Goal: Check status: Check status

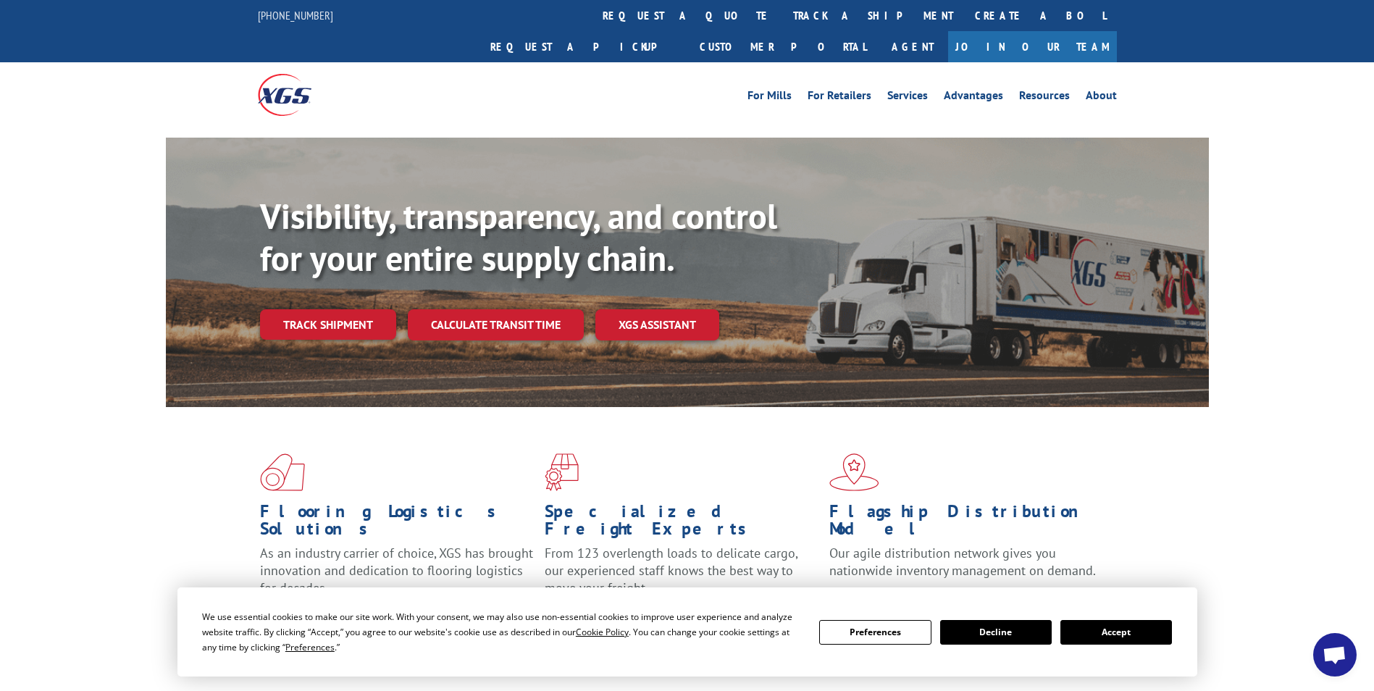
click at [1124, 631] on button "Accept" at bounding box center [1116, 632] width 112 height 25
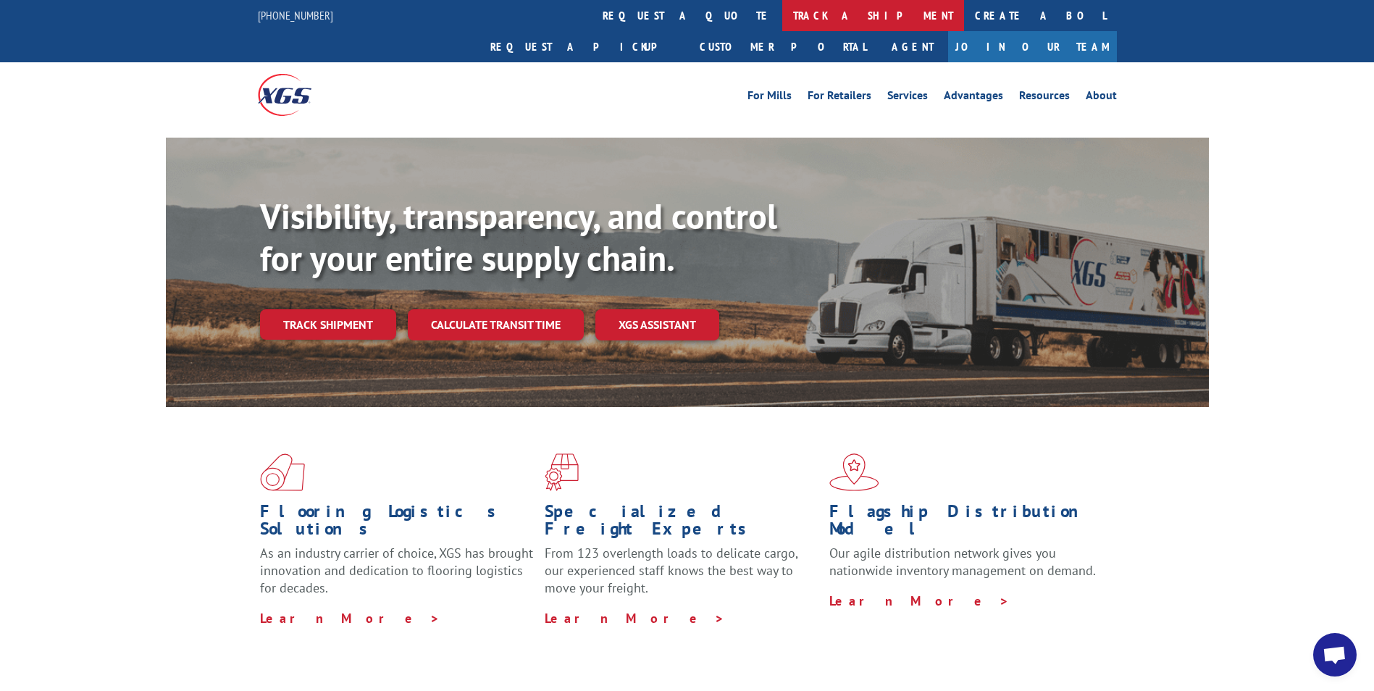
click at [782, 13] on link "track a shipment" at bounding box center [873, 15] width 182 height 31
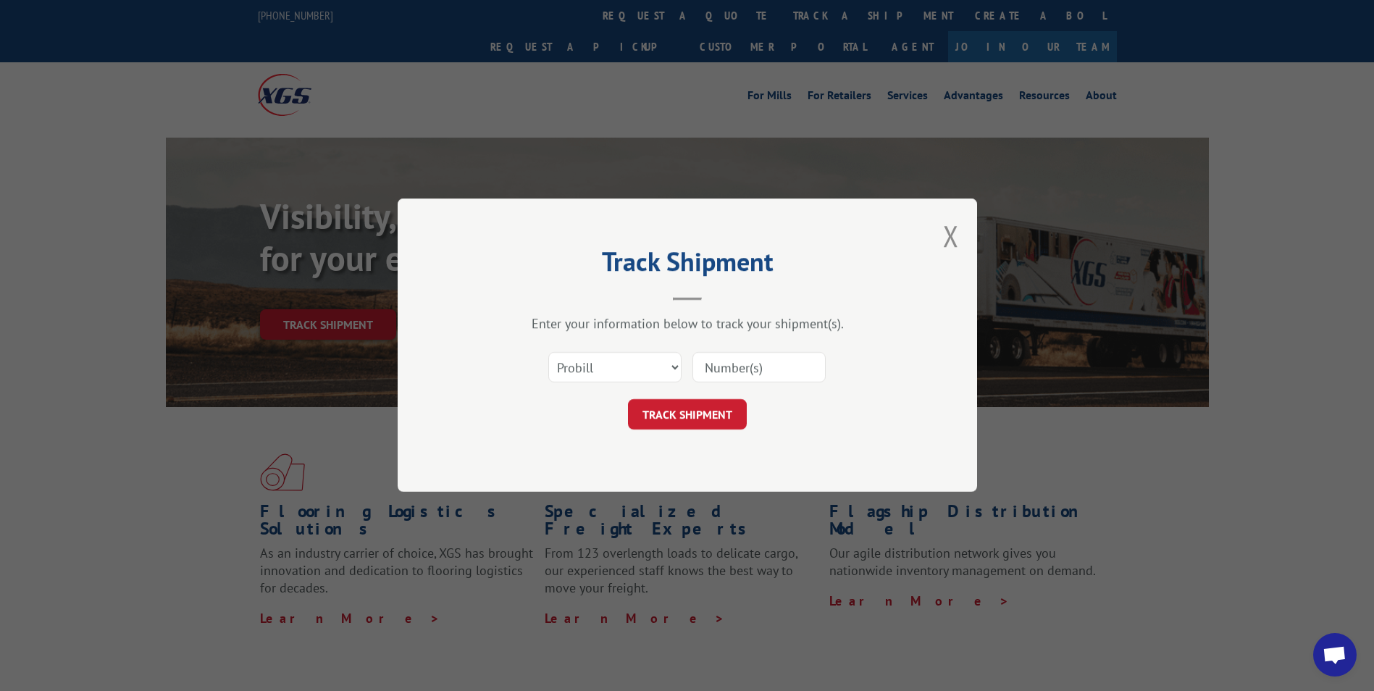
click at [706, 366] on input at bounding box center [758, 368] width 133 height 30
paste input "17517351"
type input "17517351"
click at [687, 408] on button "TRACK SHIPMENT" at bounding box center [687, 415] width 119 height 30
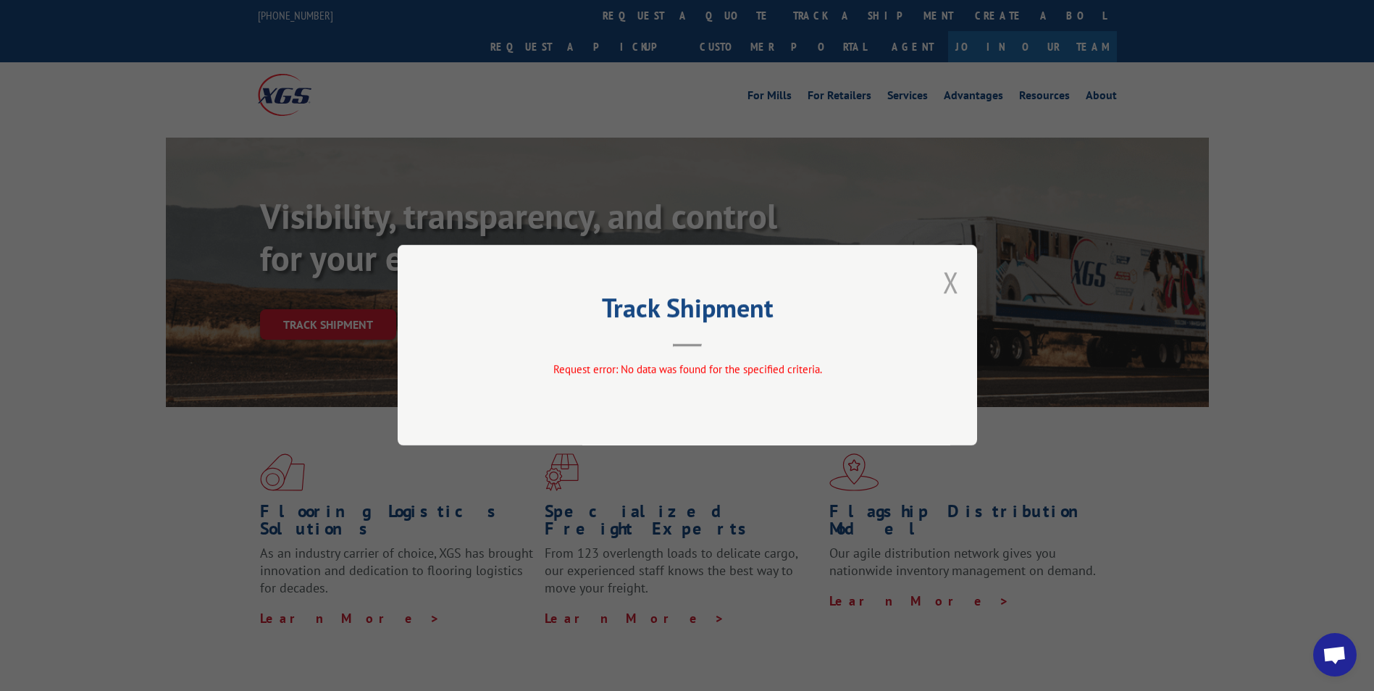
click at [952, 279] on button "Close modal" at bounding box center [951, 282] width 16 height 38
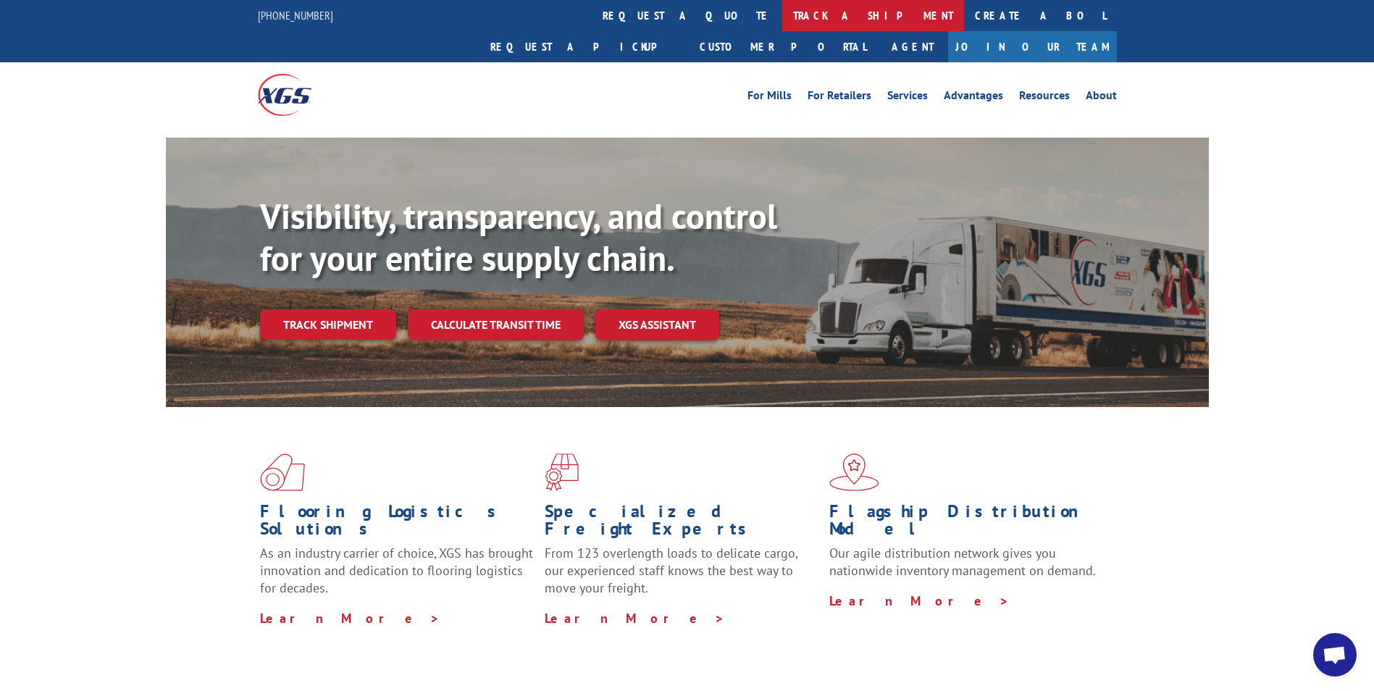
click at [782, 10] on link "track a shipment" at bounding box center [873, 15] width 182 height 31
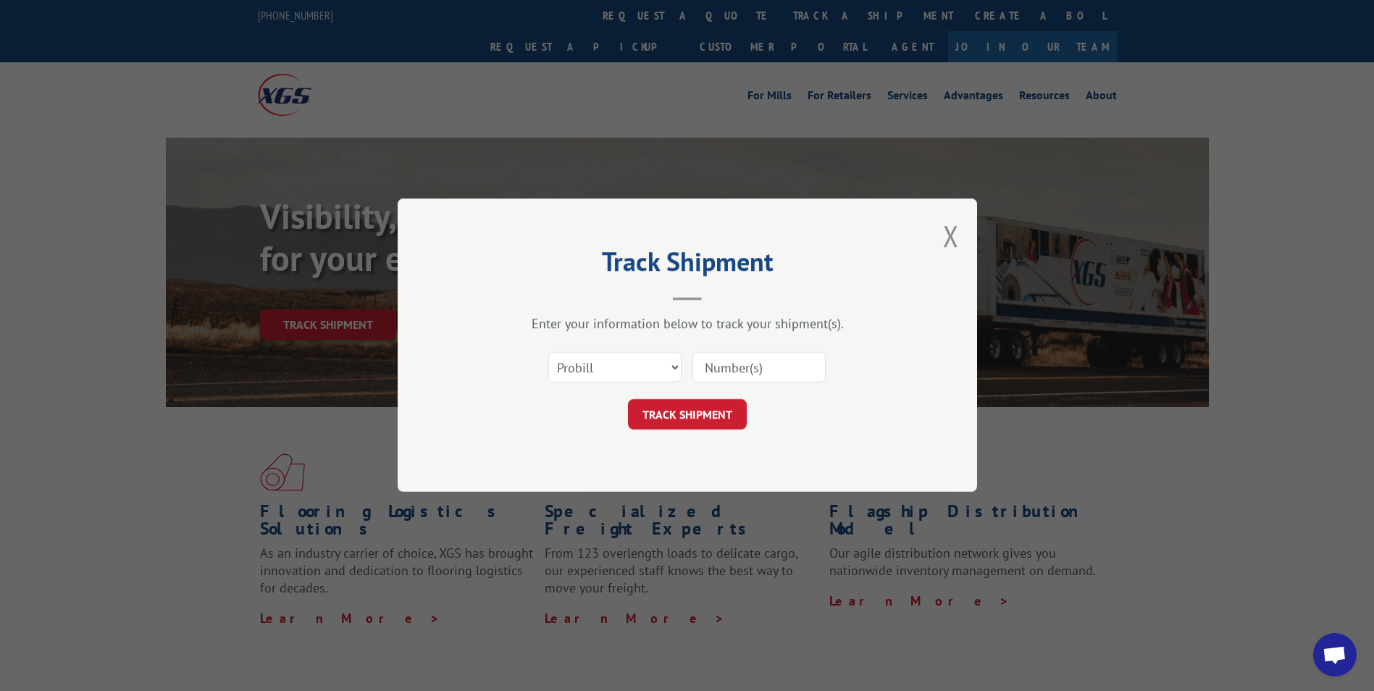
paste input "17471209"
type input "17471209"
click at [683, 411] on button "TRACK SHIPMENT" at bounding box center [687, 415] width 119 height 30
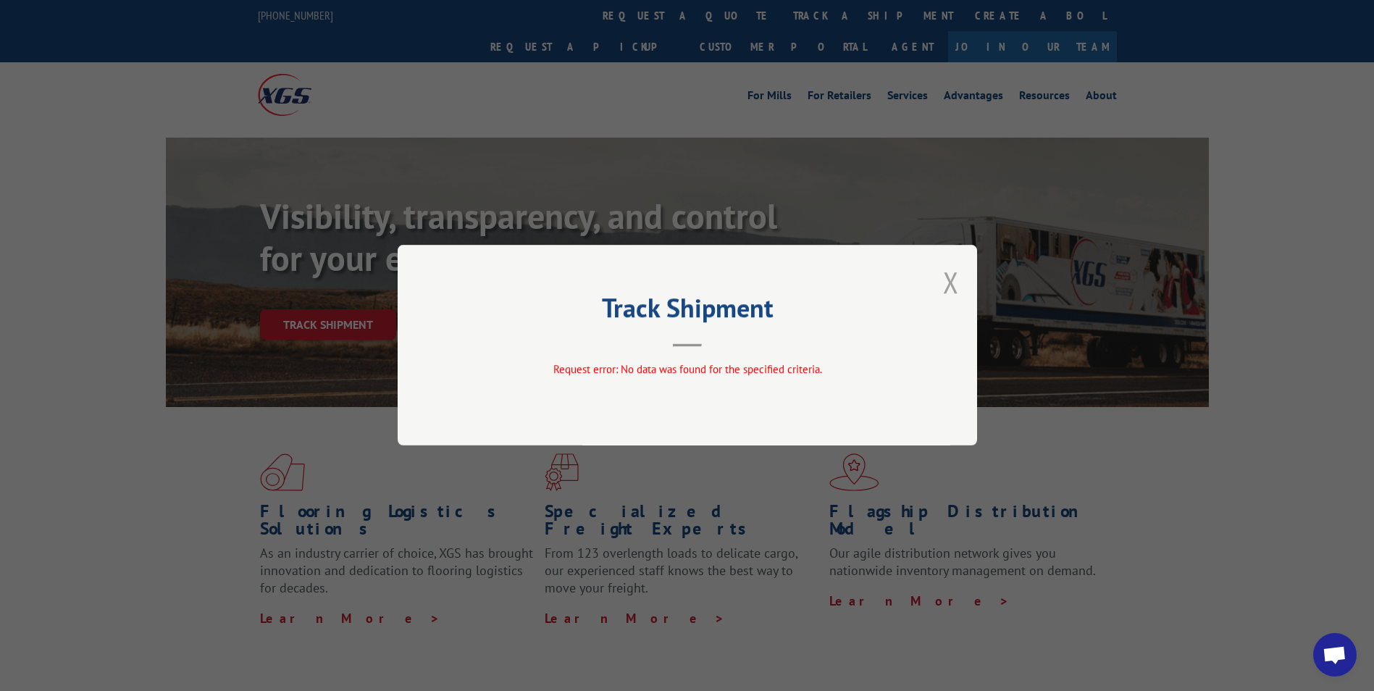
click at [952, 282] on button "Close modal" at bounding box center [951, 282] width 16 height 38
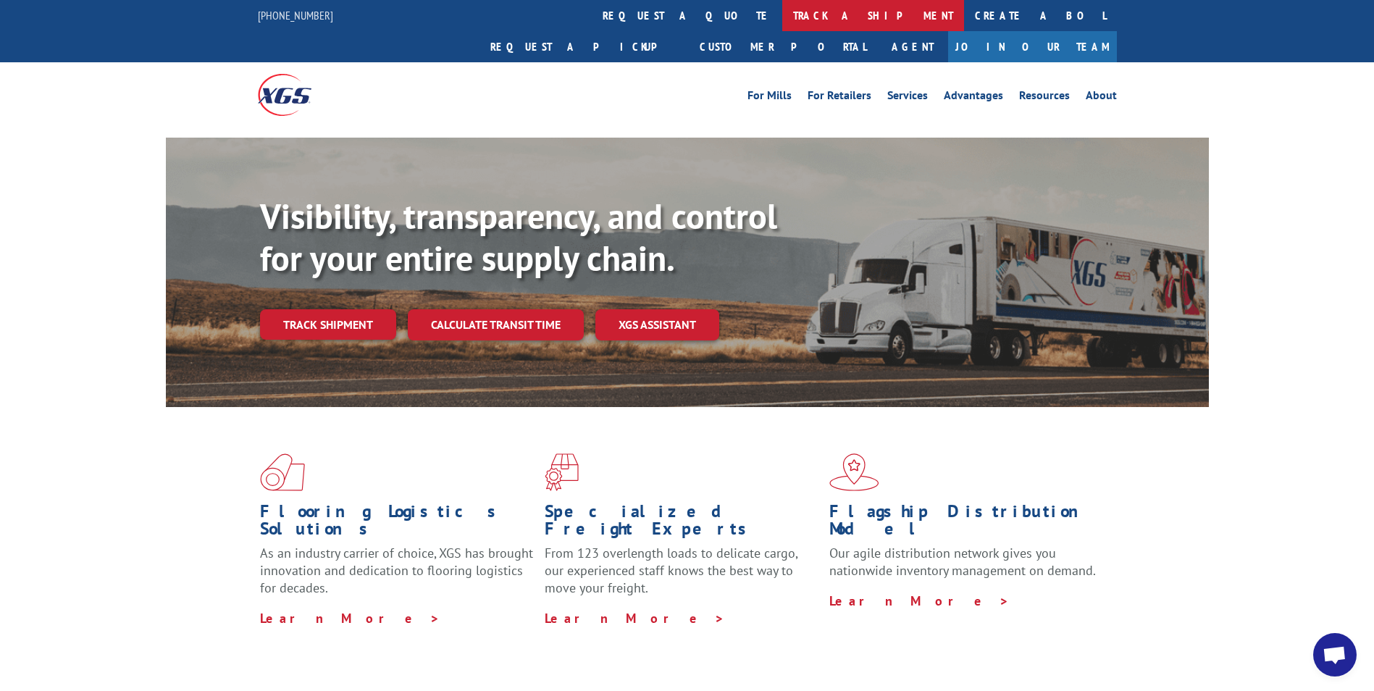
click at [782, 16] on link "track a shipment" at bounding box center [873, 15] width 182 height 31
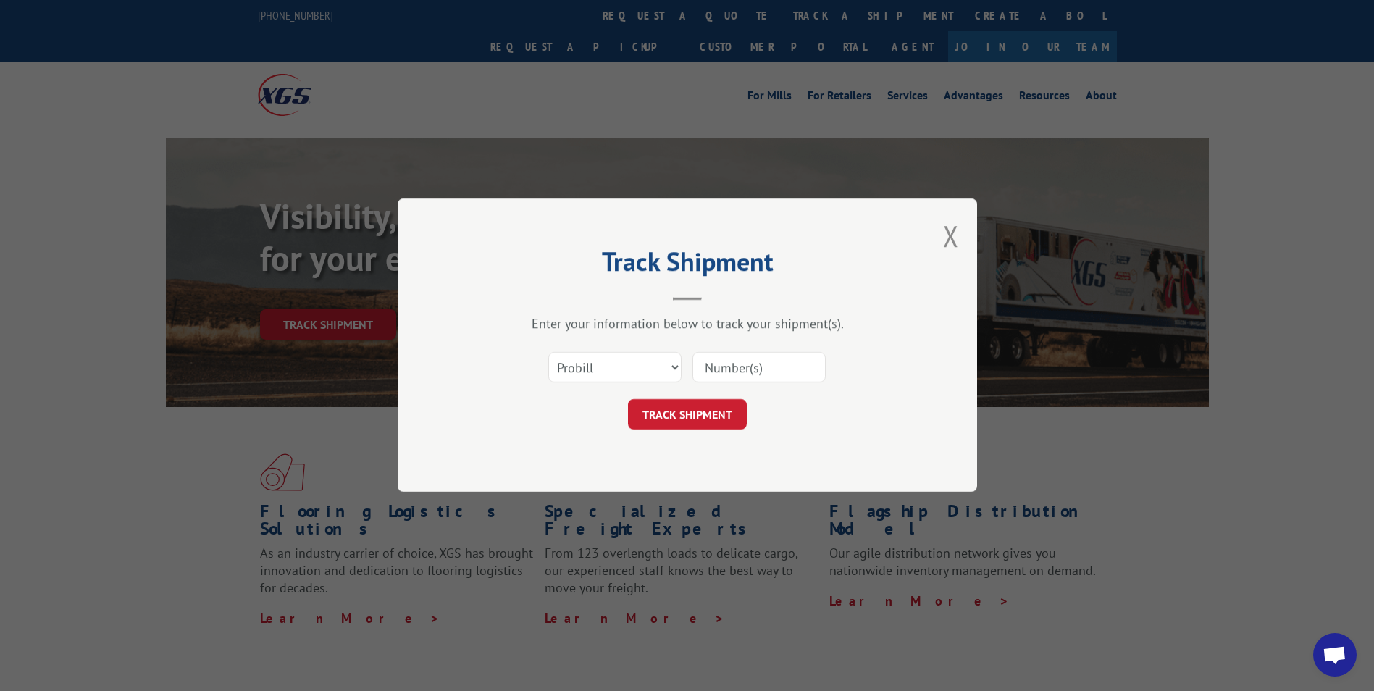
click at [697, 372] on input at bounding box center [758, 368] width 133 height 30
paste input "17229462"
type input "17229462"
click at [688, 411] on button "TRACK SHIPMENT" at bounding box center [687, 415] width 119 height 30
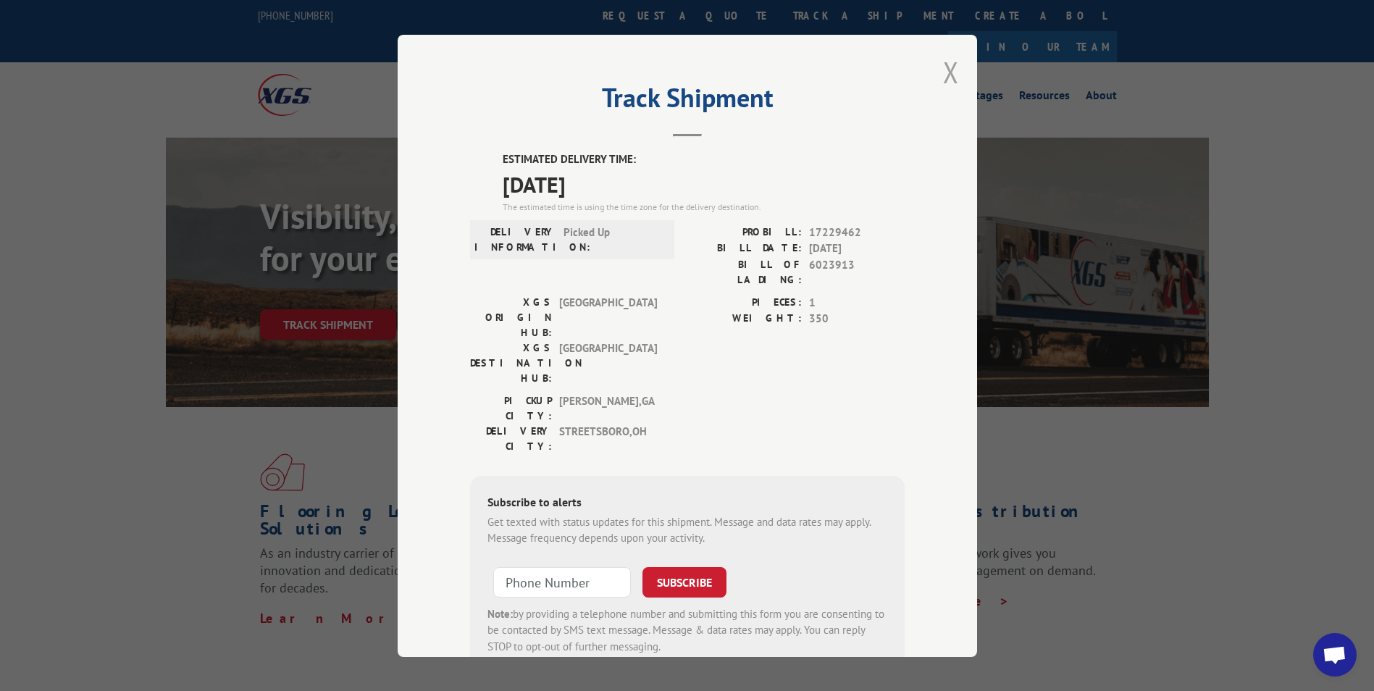
click at [946, 70] on button "Close modal" at bounding box center [951, 72] width 16 height 38
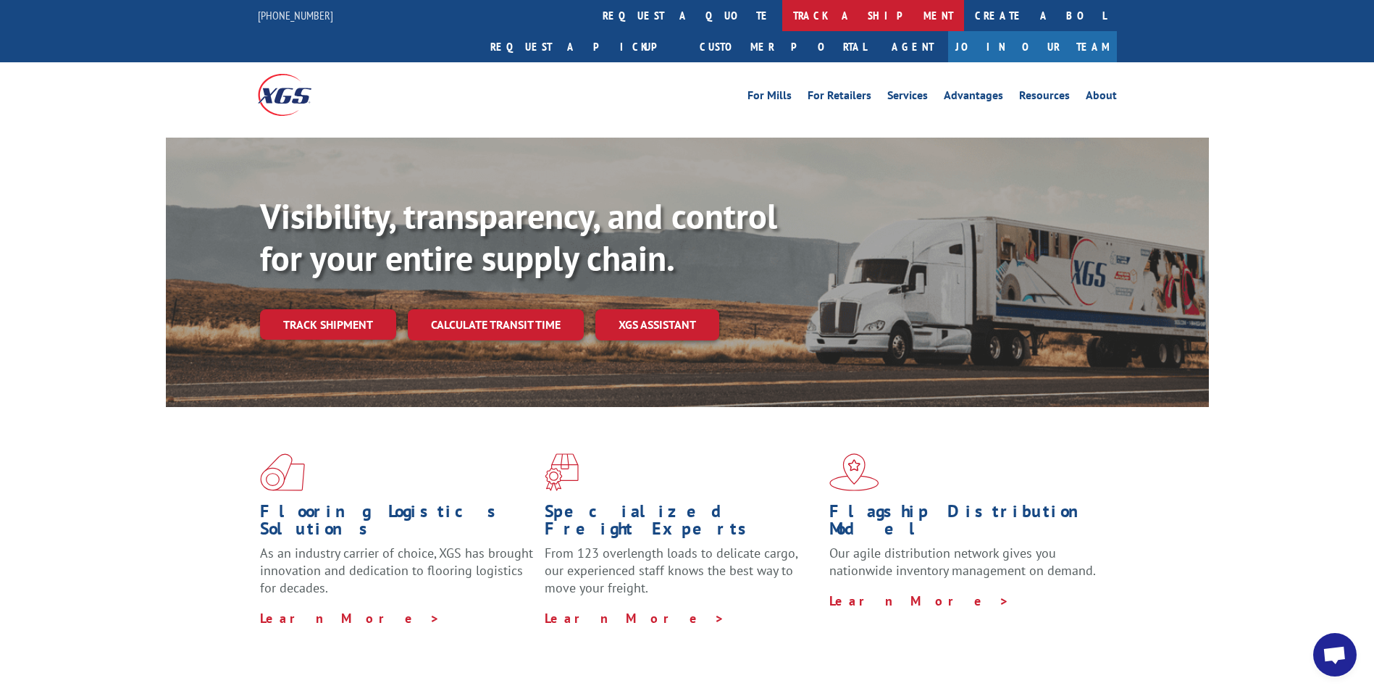
click at [782, 19] on link "track a shipment" at bounding box center [873, 15] width 182 height 31
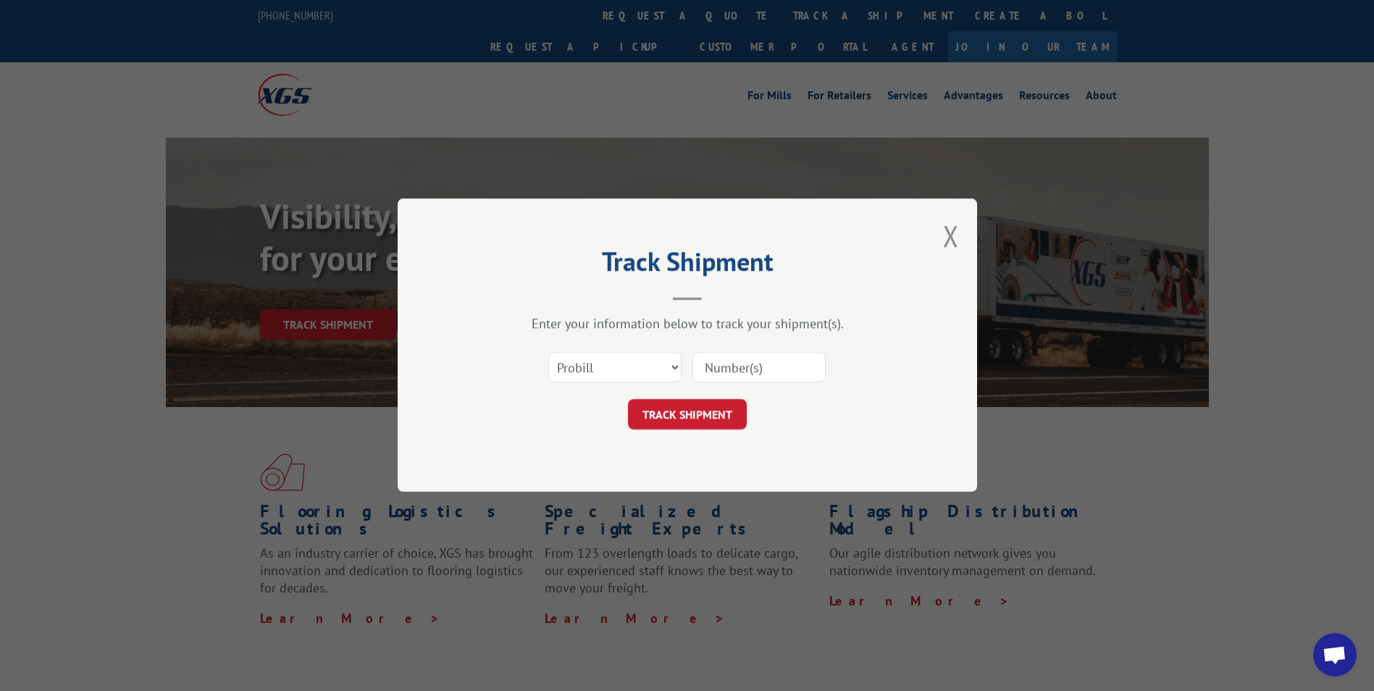
paste input "17471209"
type input "17471209"
click at [692, 419] on button "TRACK SHIPMENT" at bounding box center [687, 415] width 119 height 30
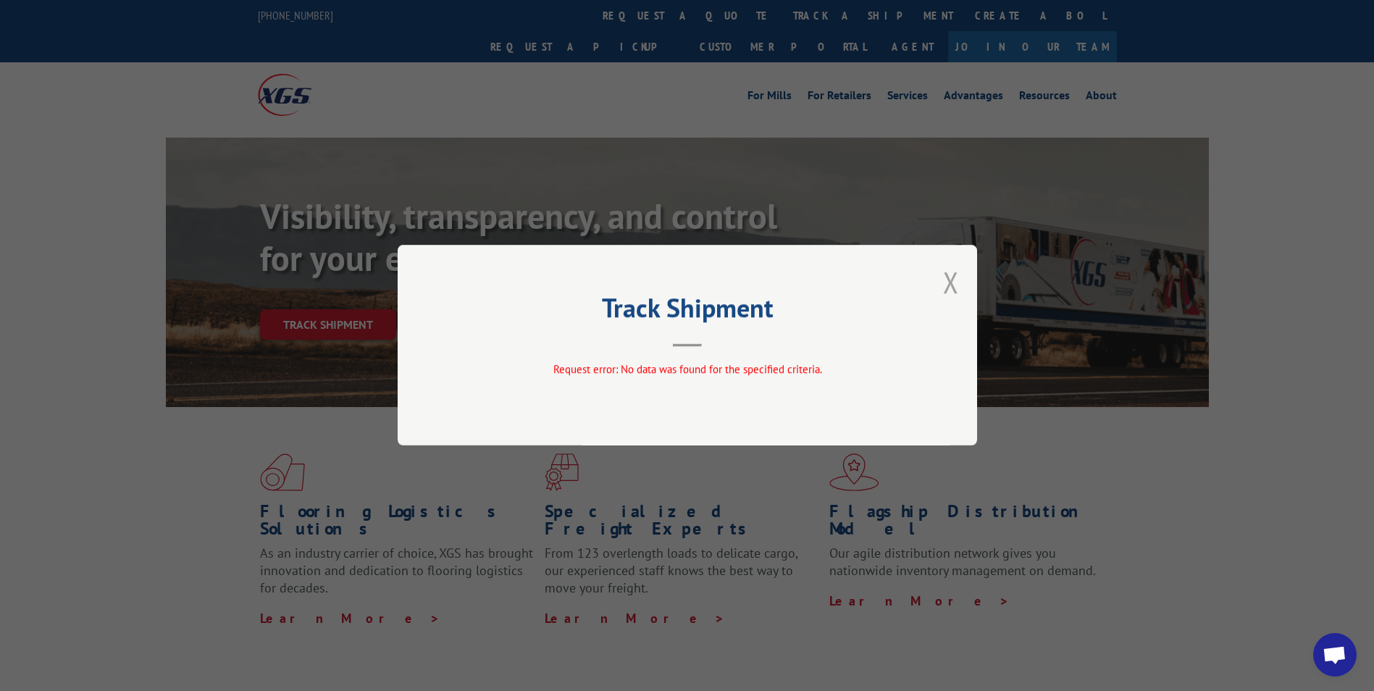
click at [949, 280] on button "Close modal" at bounding box center [951, 282] width 16 height 38
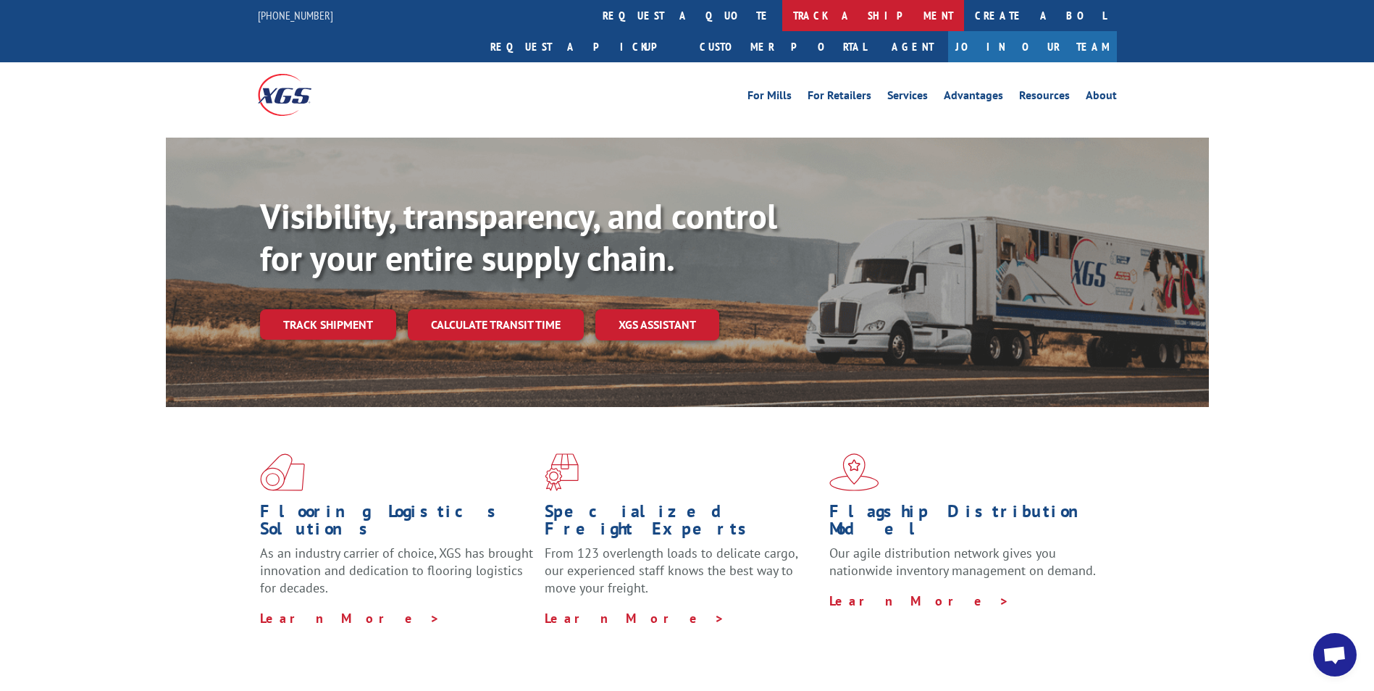
click at [782, 16] on link "track a shipment" at bounding box center [873, 15] width 182 height 31
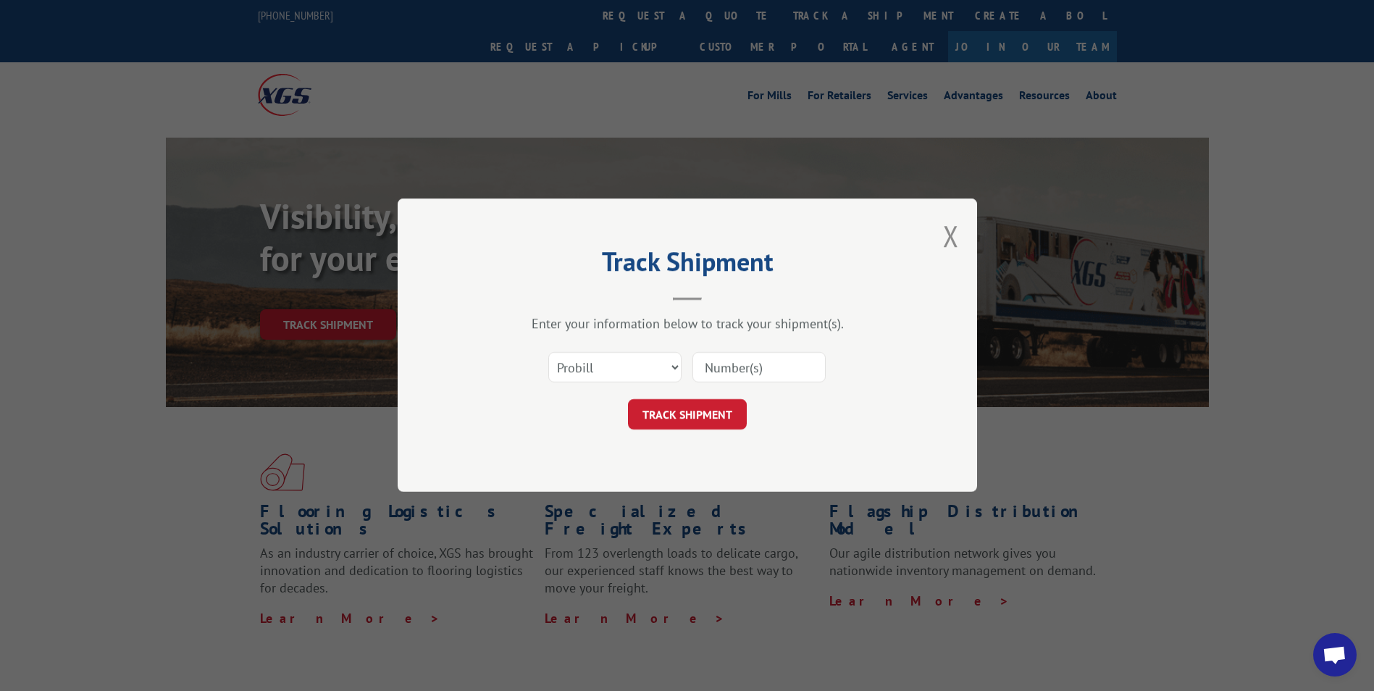
click at [702, 364] on input at bounding box center [758, 368] width 133 height 30
paste input "17471209"
type input "17471209"
click at [686, 413] on button "TRACK SHIPMENT" at bounding box center [687, 415] width 119 height 30
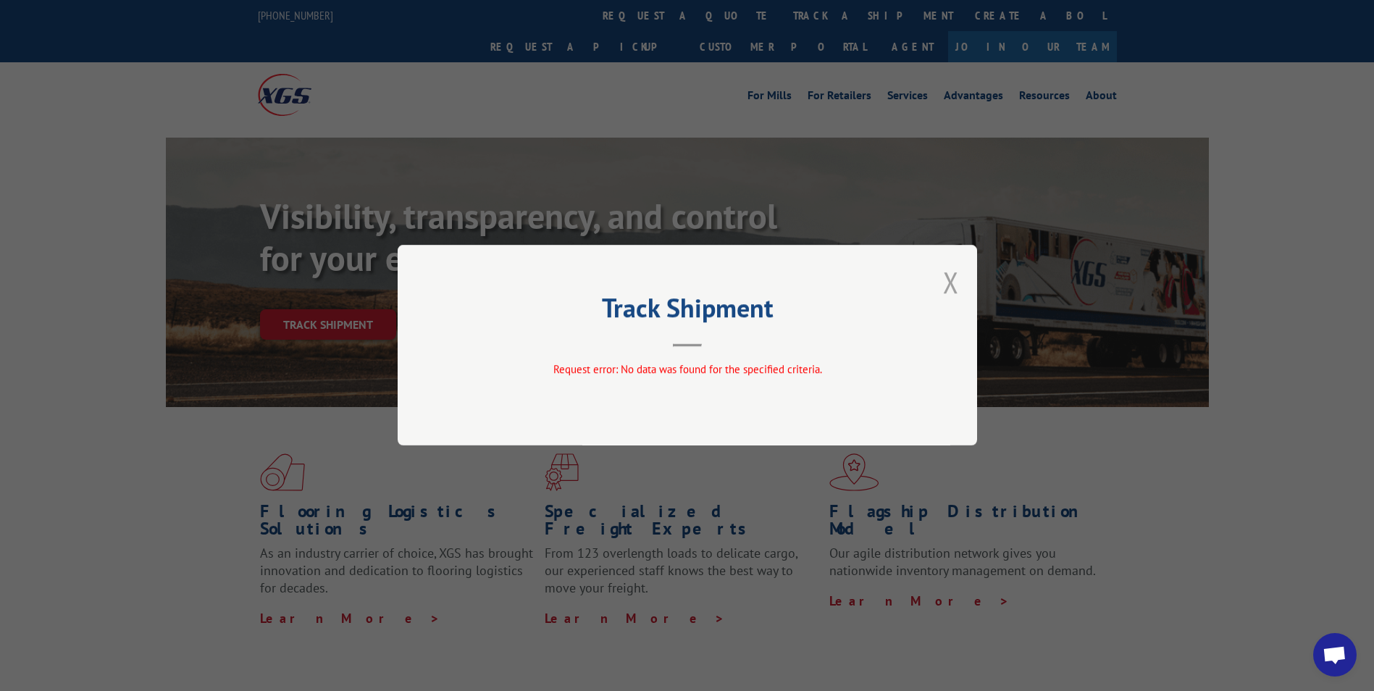
click at [952, 282] on button "Close modal" at bounding box center [951, 282] width 16 height 38
